Goal: Task Accomplishment & Management: Use online tool/utility

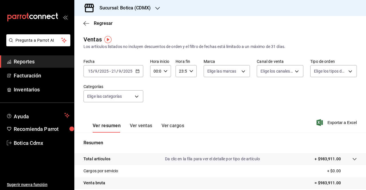
click at [137, 71] on icon "button" at bounding box center [138, 71] width 4 height 4
click at [248, 130] on div "Ver resumen Ver ventas Ver cargos Exportar a Excel" at bounding box center [220, 120] width 292 height 23
click at [105, 72] on input "2025" at bounding box center [104, 71] width 10 height 5
click at [258, 123] on div "Ver resumen Ver ventas Ver cargos Exportar a Excel" at bounding box center [220, 120] width 292 height 23
click at [329, 122] on span "Exportar a Excel" at bounding box center [337, 122] width 39 height 7
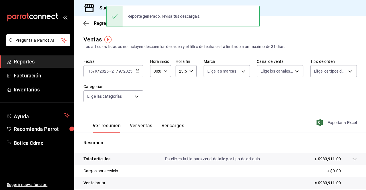
click at [329, 122] on span "Exportar a Excel" at bounding box center [337, 122] width 39 height 7
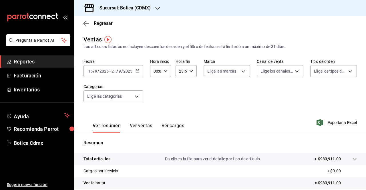
click at [136, 71] on icon "button" at bounding box center [138, 71] width 4 height 4
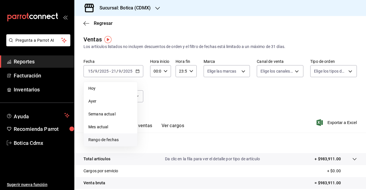
click at [104, 141] on span "Rango de fechas" at bounding box center [110, 140] width 44 height 6
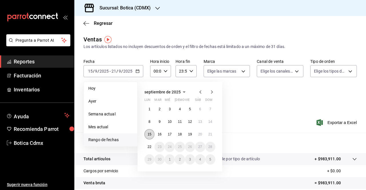
click at [149, 134] on abbr "15" at bounding box center [150, 134] width 4 height 4
click at [209, 136] on abbr "21" at bounding box center [210, 134] width 4 height 4
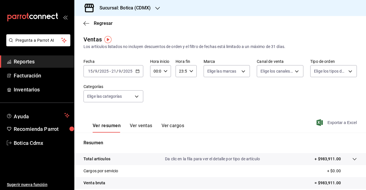
click at [333, 124] on span "Exportar a Excel" at bounding box center [337, 122] width 39 height 7
